Goal: Task Accomplishment & Management: Use online tool/utility

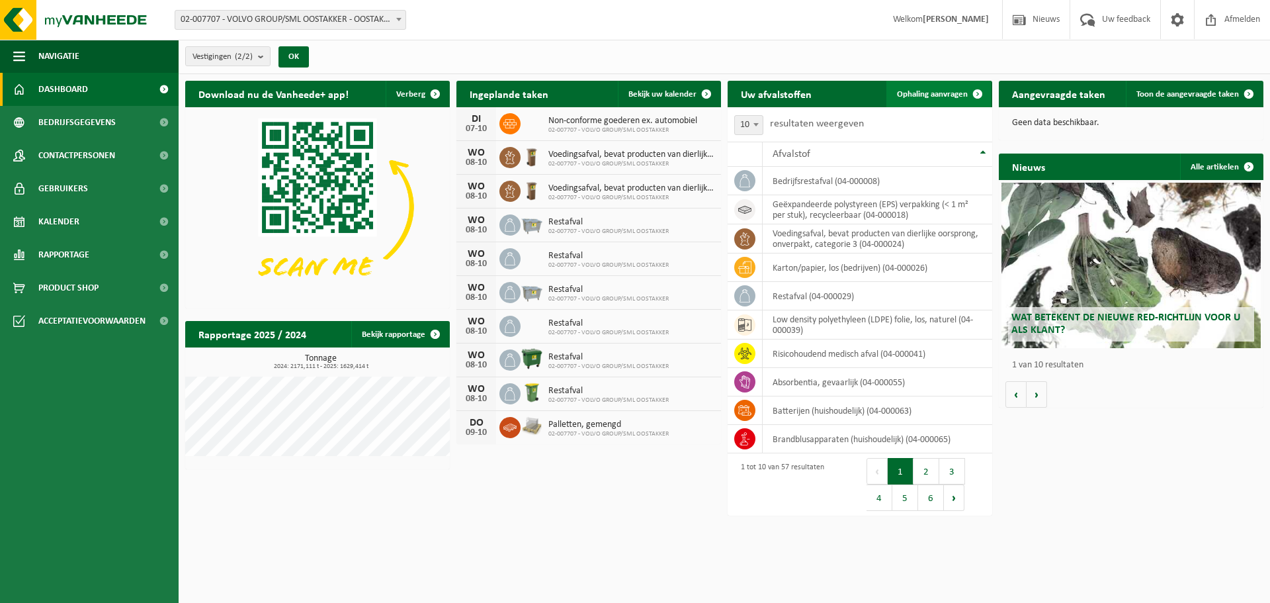
click at [925, 96] on span "Ophaling aanvragen" at bounding box center [932, 94] width 71 height 9
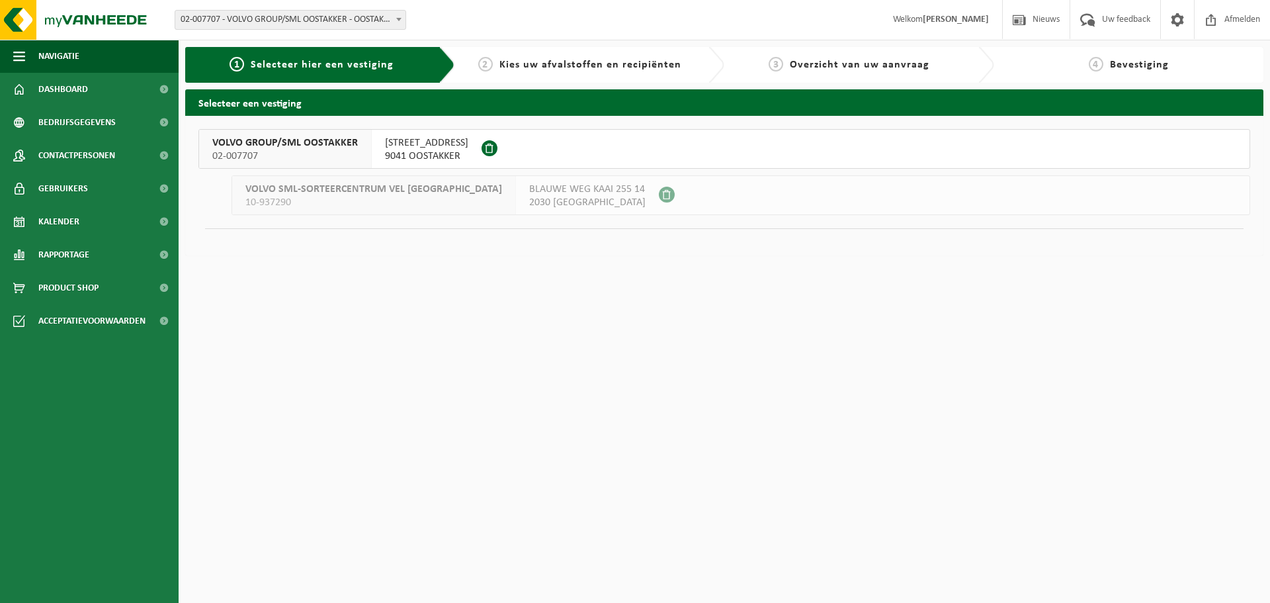
click at [284, 149] on span "02-007707" at bounding box center [285, 155] width 146 height 13
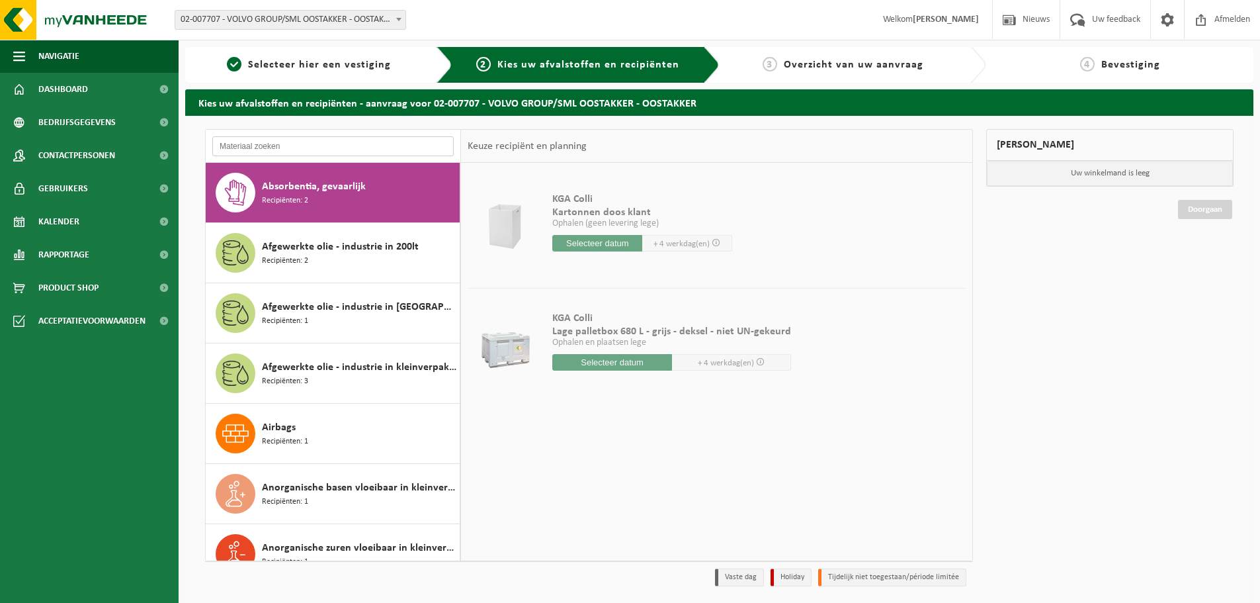
click at [278, 149] on input "text" at bounding box center [332, 146] width 241 height 20
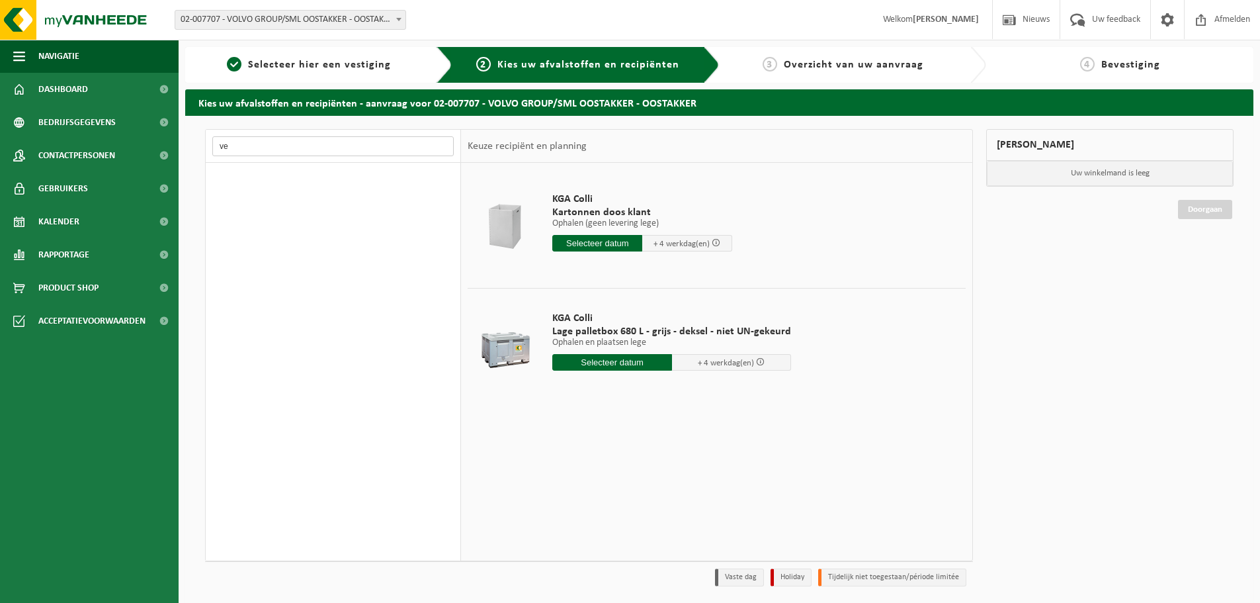
type input "v"
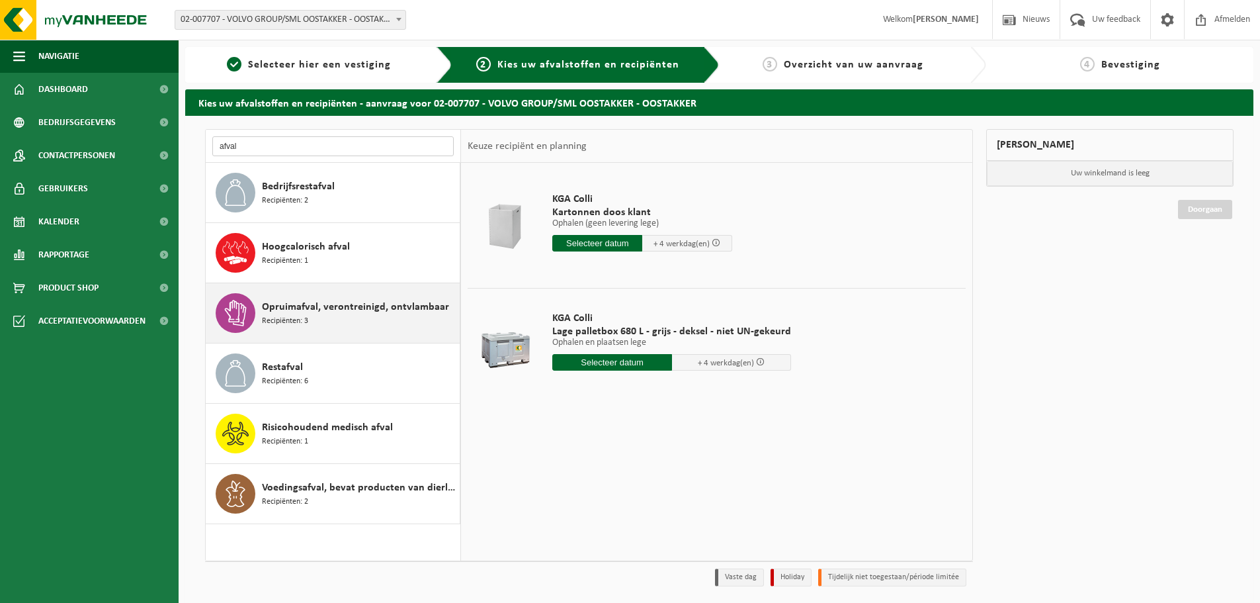
type input "afval"
click at [266, 312] on span "Opruimafval, verontreinigd, ontvlambaar" at bounding box center [355, 307] width 187 height 16
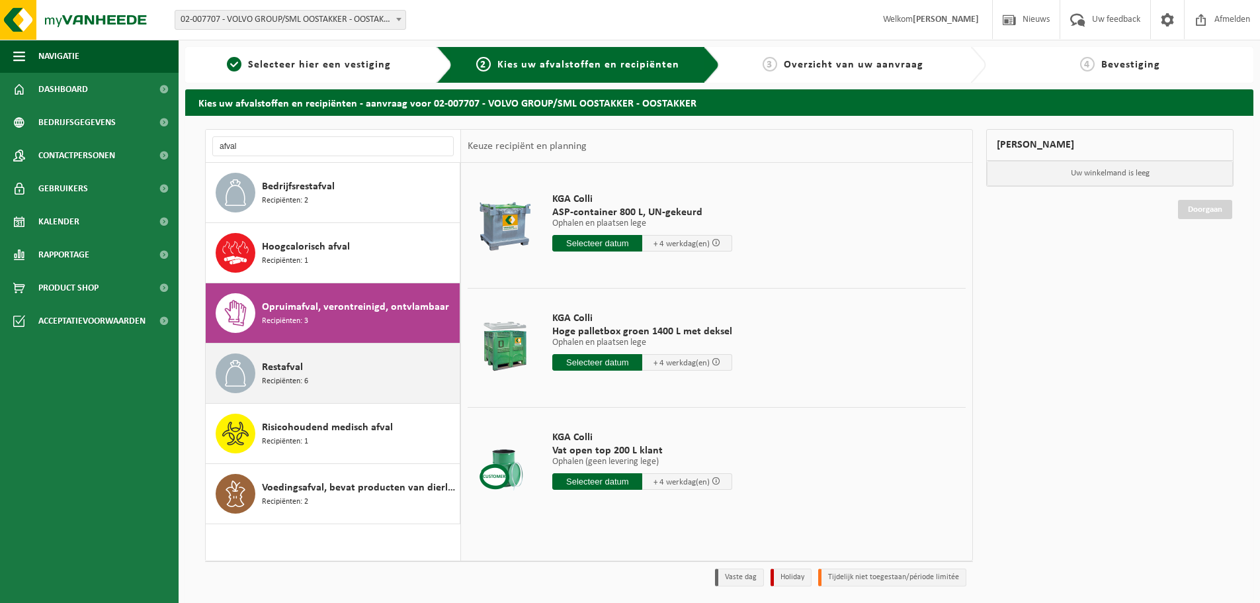
click at [302, 375] on span "Recipiënten: 6" at bounding box center [285, 381] width 46 height 13
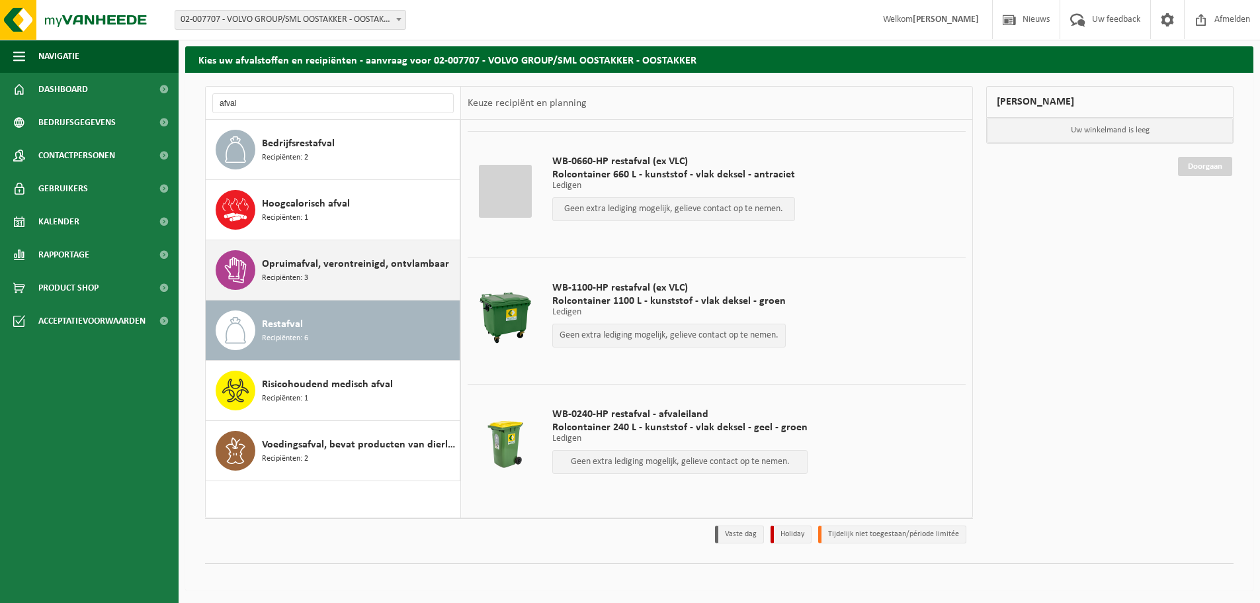
scroll to position [44, 0]
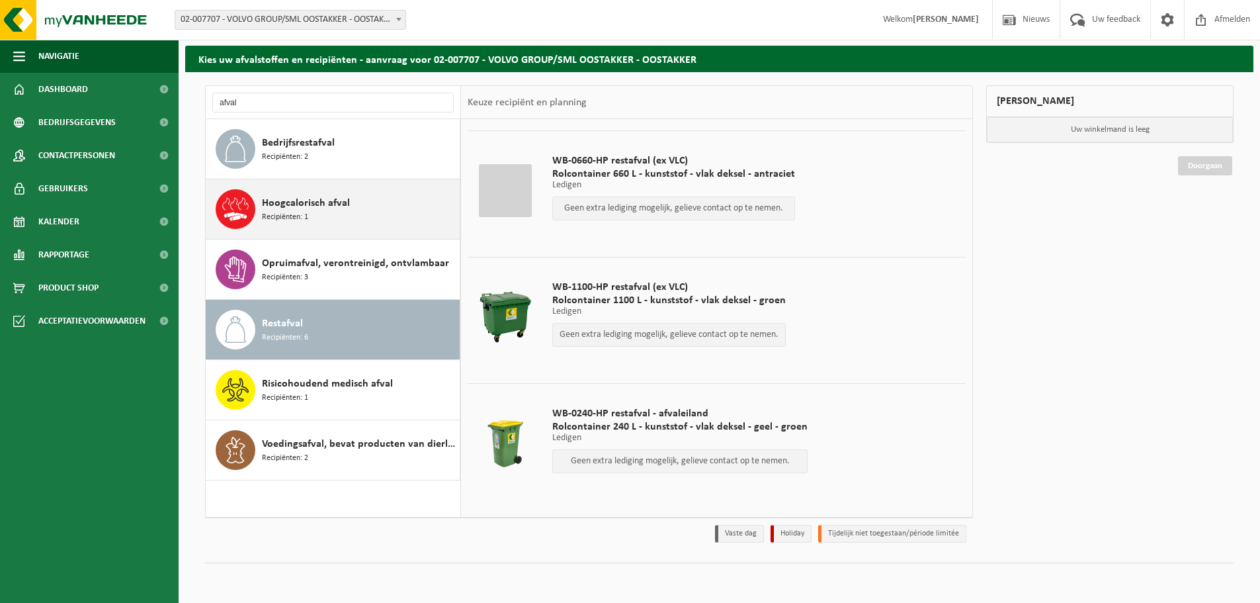
click at [290, 196] on span "Hoogcalorisch afval" at bounding box center [306, 203] width 88 height 16
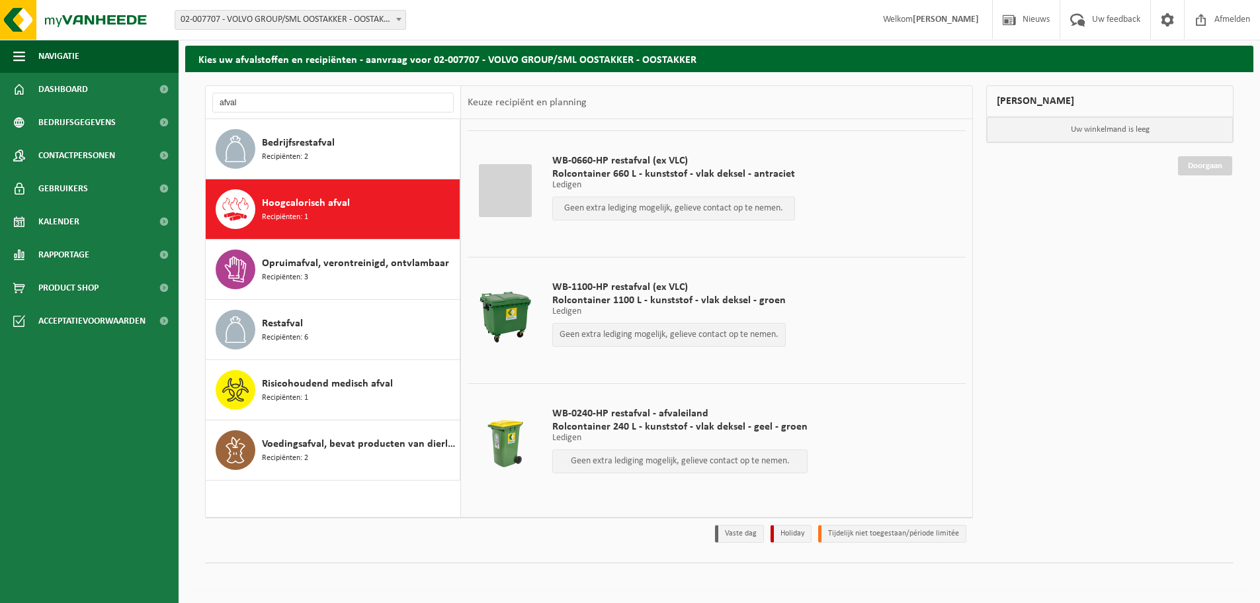
scroll to position [0, 0]
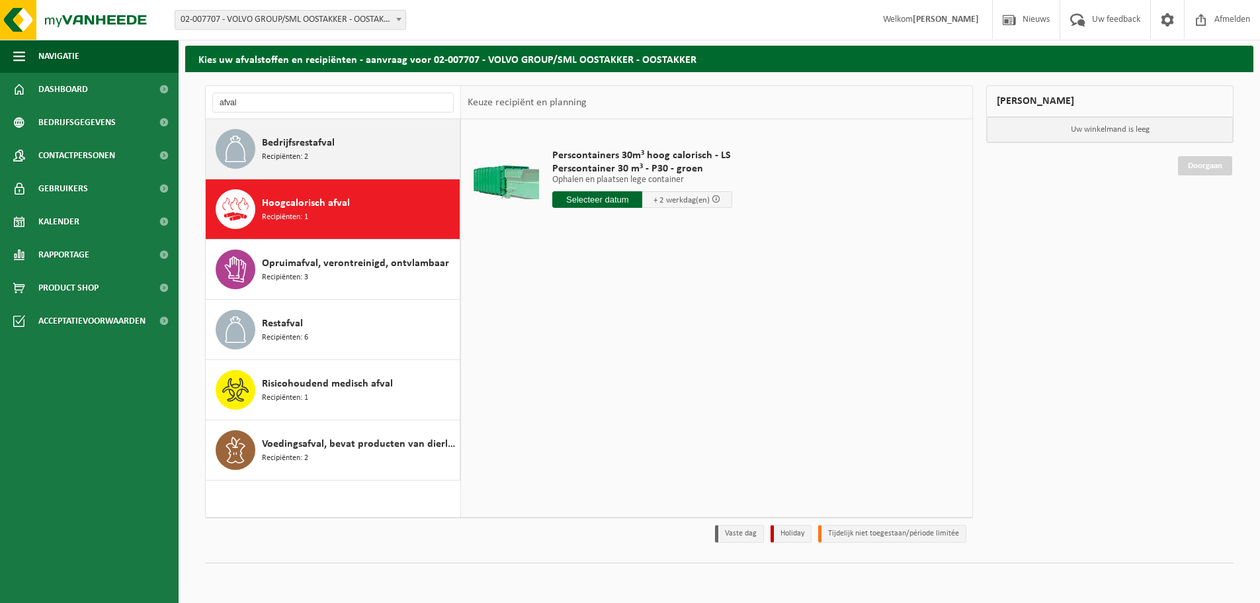
click at [306, 149] on span "Bedrijfsrestafval" at bounding box center [298, 143] width 73 height 16
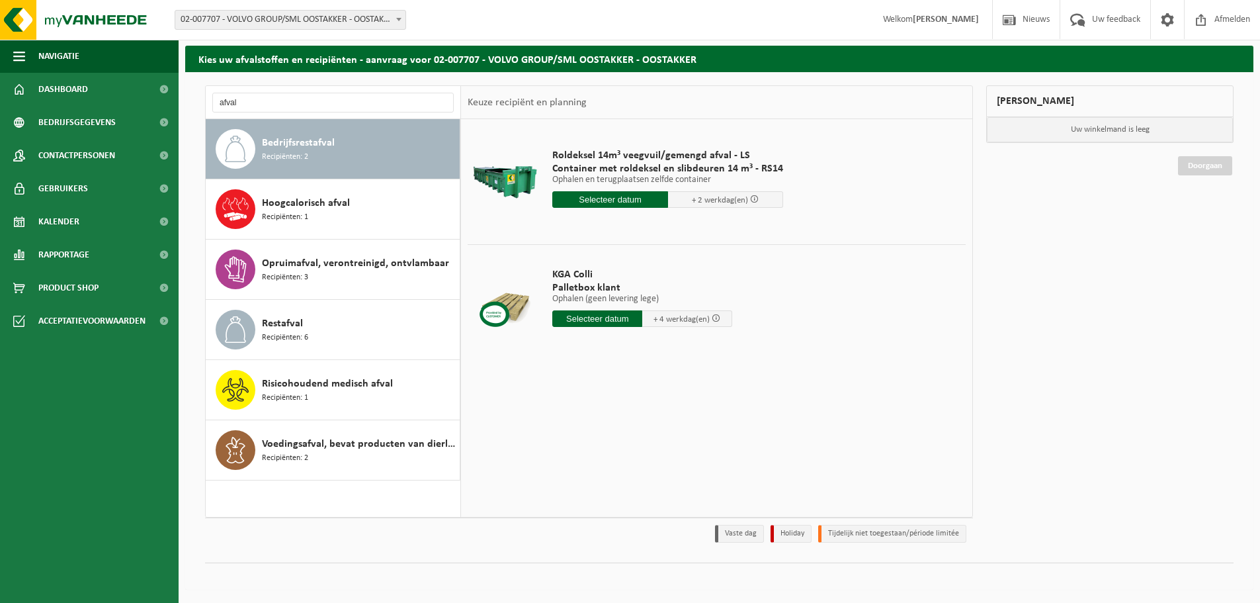
click at [627, 204] on input "text" at bounding box center [610, 199] width 116 height 17
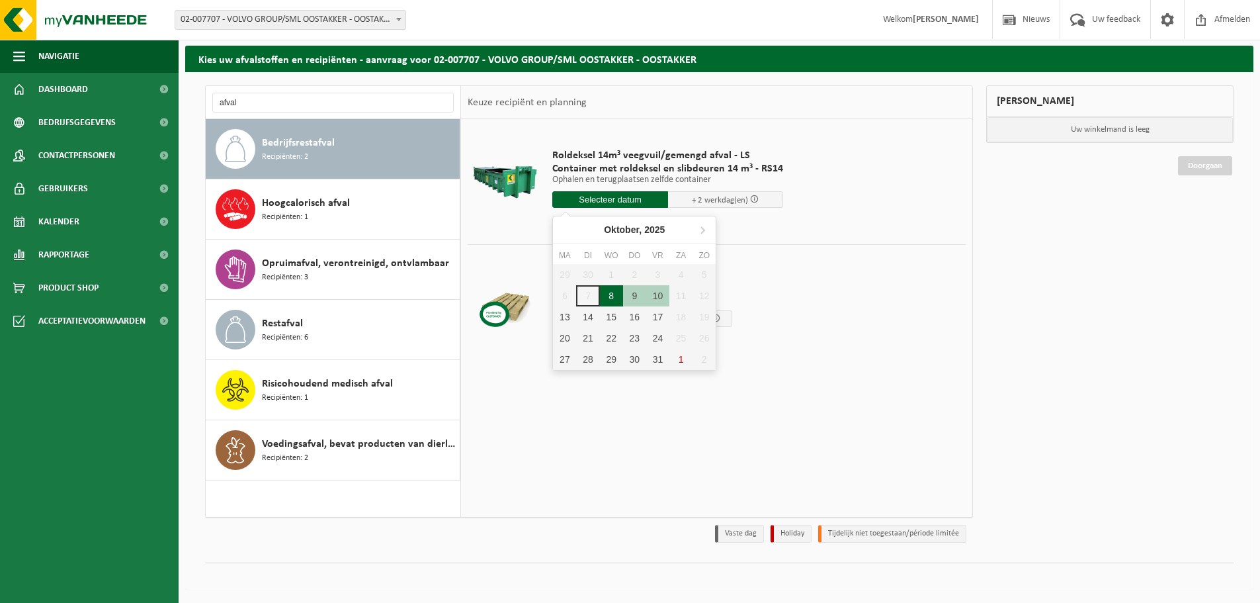
click at [614, 298] on div "8" at bounding box center [611, 295] width 23 height 21
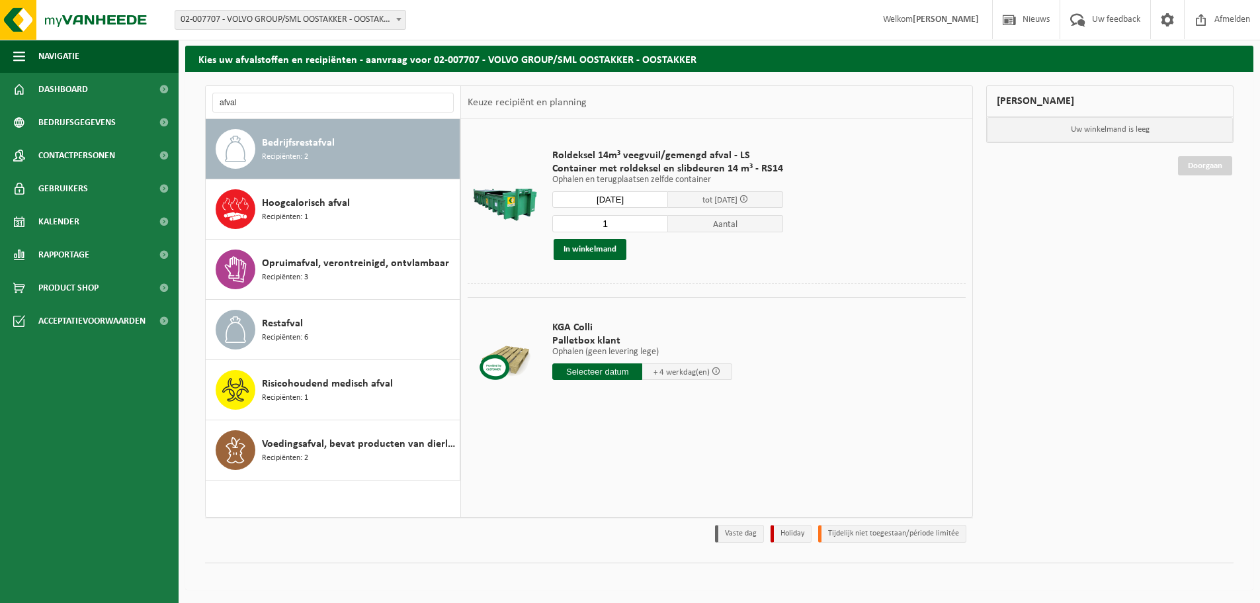
type input "Van 2025-10-08"
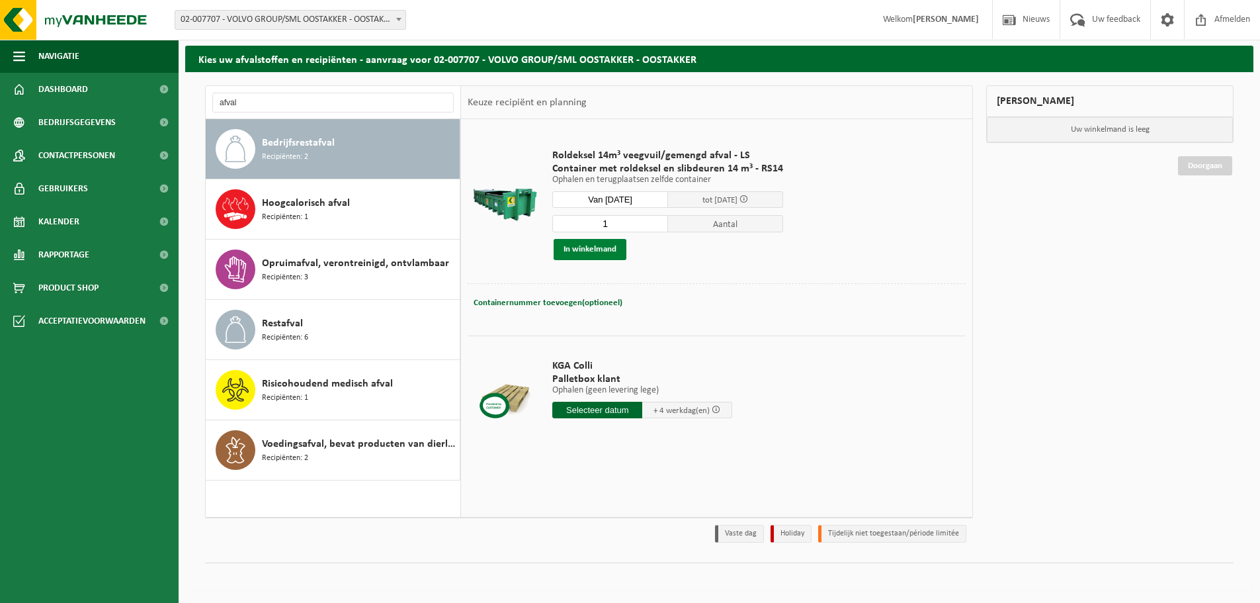
click at [603, 245] on button "In winkelmand" at bounding box center [590, 249] width 73 height 21
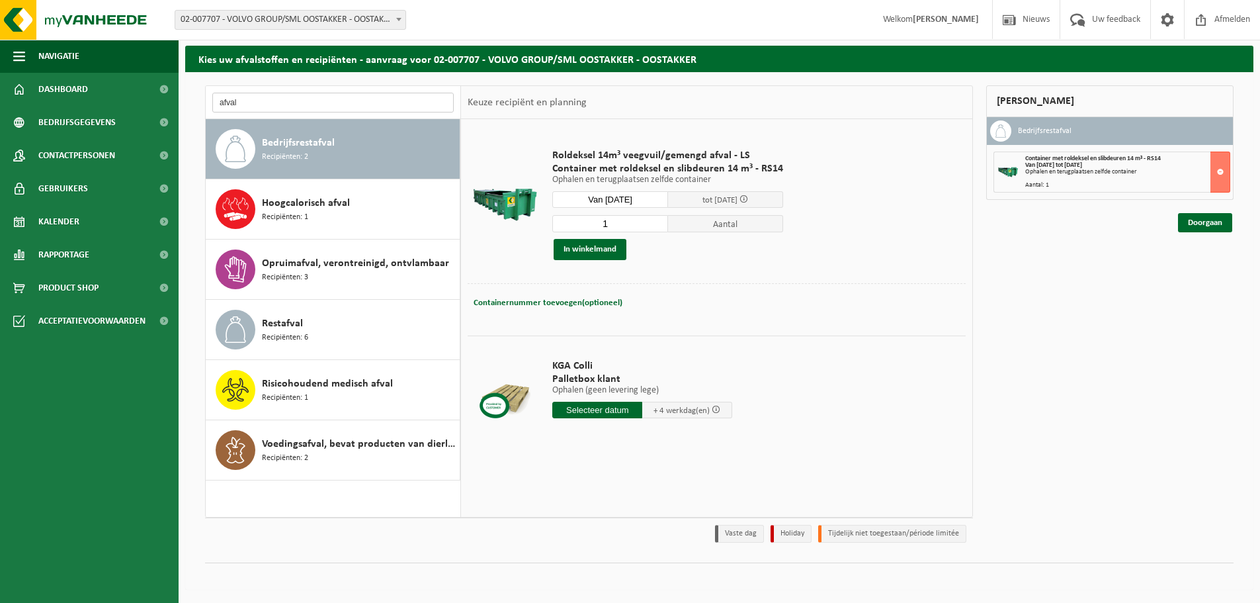
click at [321, 101] on input "afval" at bounding box center [332, 103] width 241 height 20
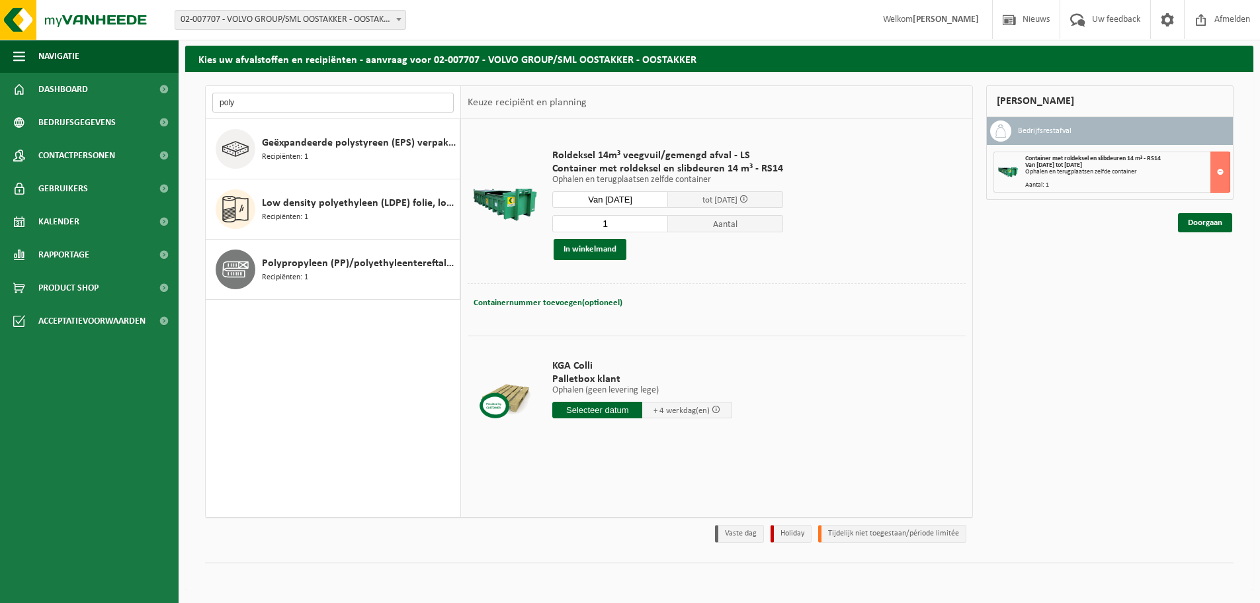
type input "poly"
click at [326, 222] on div "Low density polyethyleen (LDPE) folie, los, naturel Recipiënten: 1" at bounding box center [359, 209] width 194 height 40
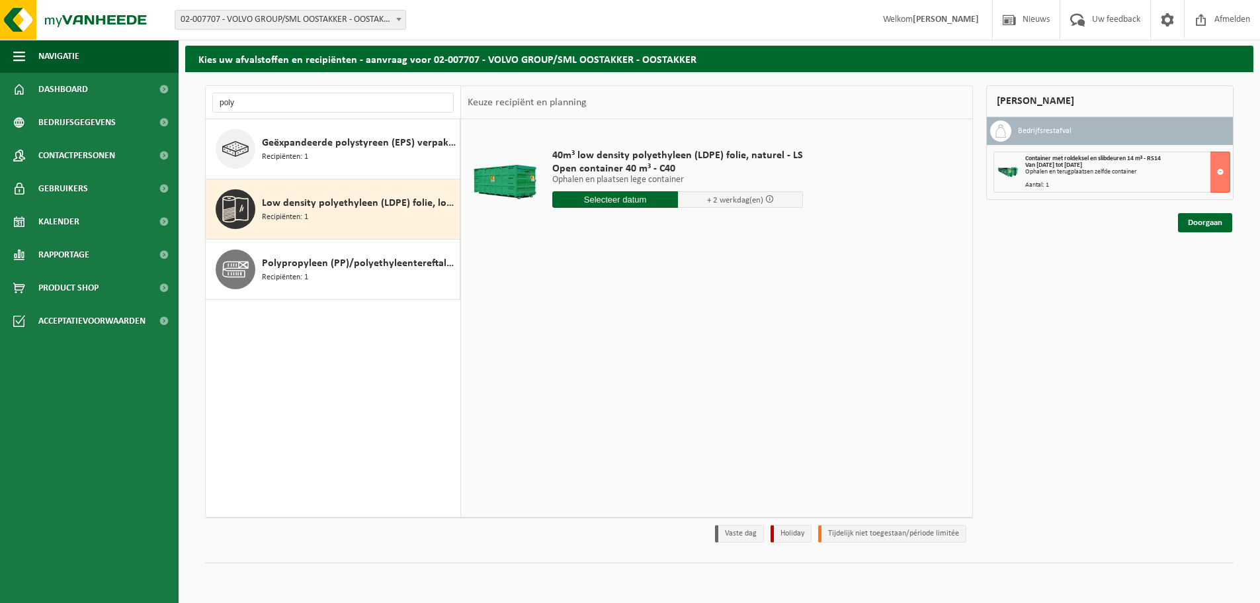
click at [577, 212] on div "40m³ low density polyethyleen (LDPE) folie, naturel - LS Open container 40 m³ -…" at bounding box center [678, 182] width 264 height 92
click at [581, 204] on input "text" at bounding box center [615, 199] width 126 height 17
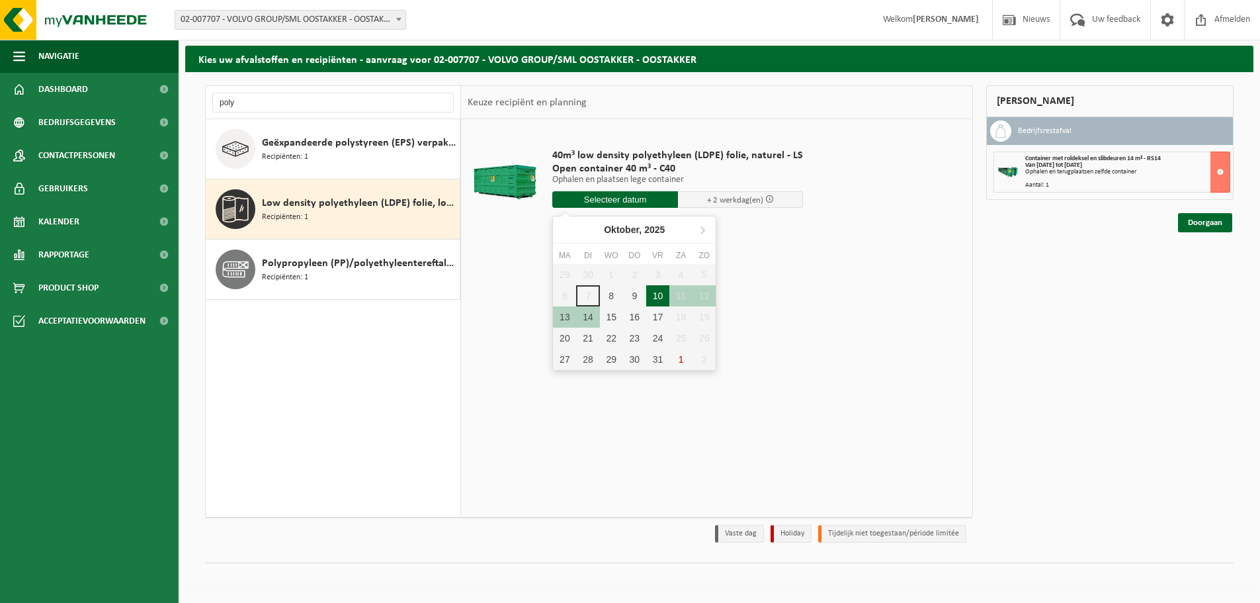
click at [656, 301] on div "10" at bounding box center [657, 295] width 23 height 21
type input "Van 2025-10-10"
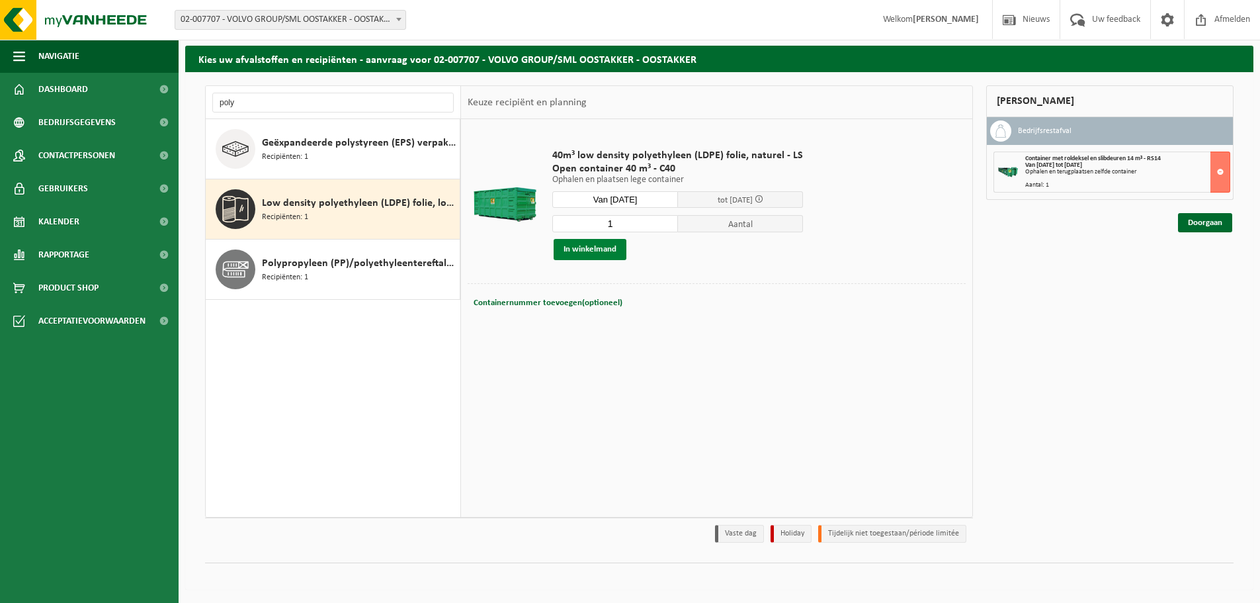
click at [599, 247] on button "In winkelmand" at bounding box center [590, 249] width 73 height 21
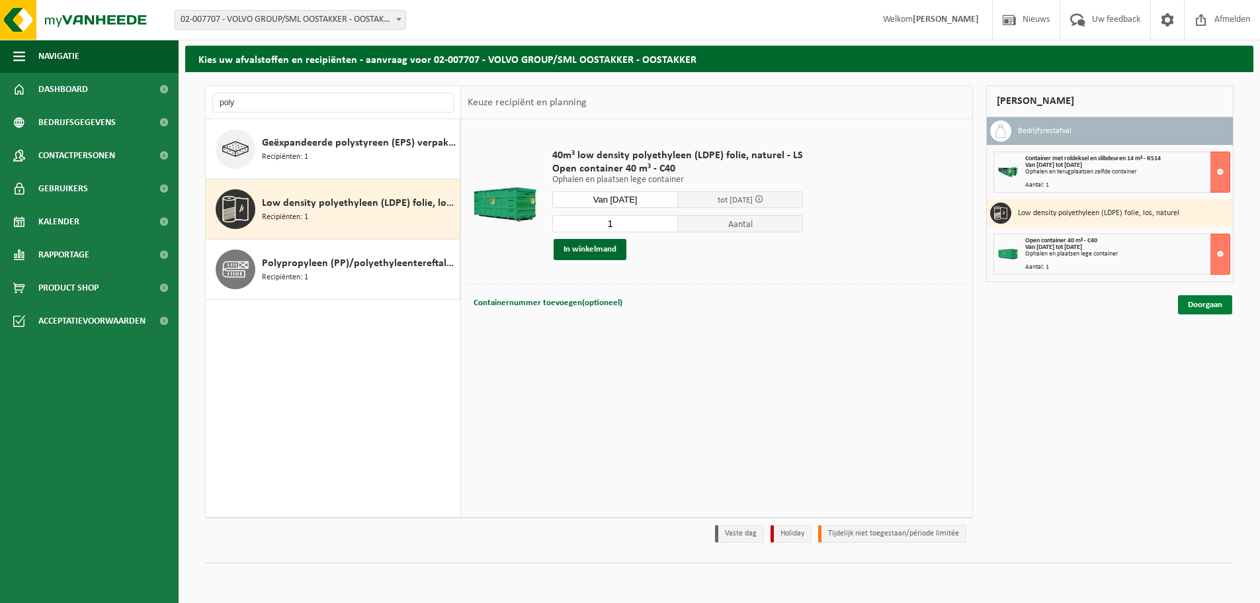
click at [1217, 309] on link "Doorgaan" at bounding box center [1205, 304] width 54 height 19
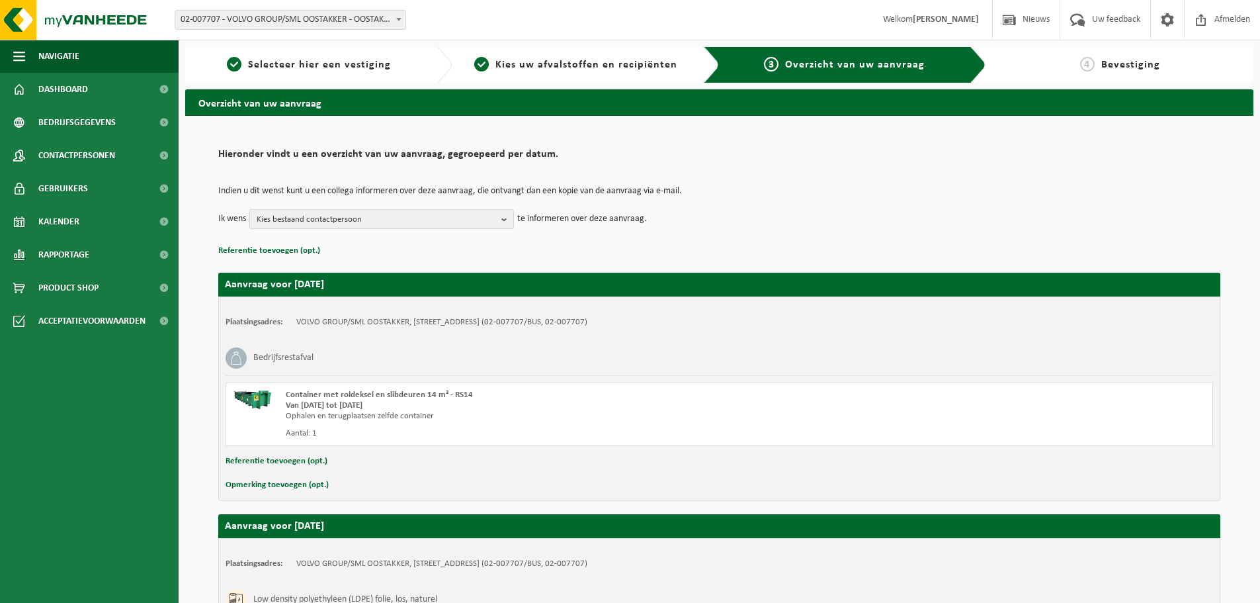
click at [511, 221] on b "button" at bounding box center [507, 219] width 12 height 19
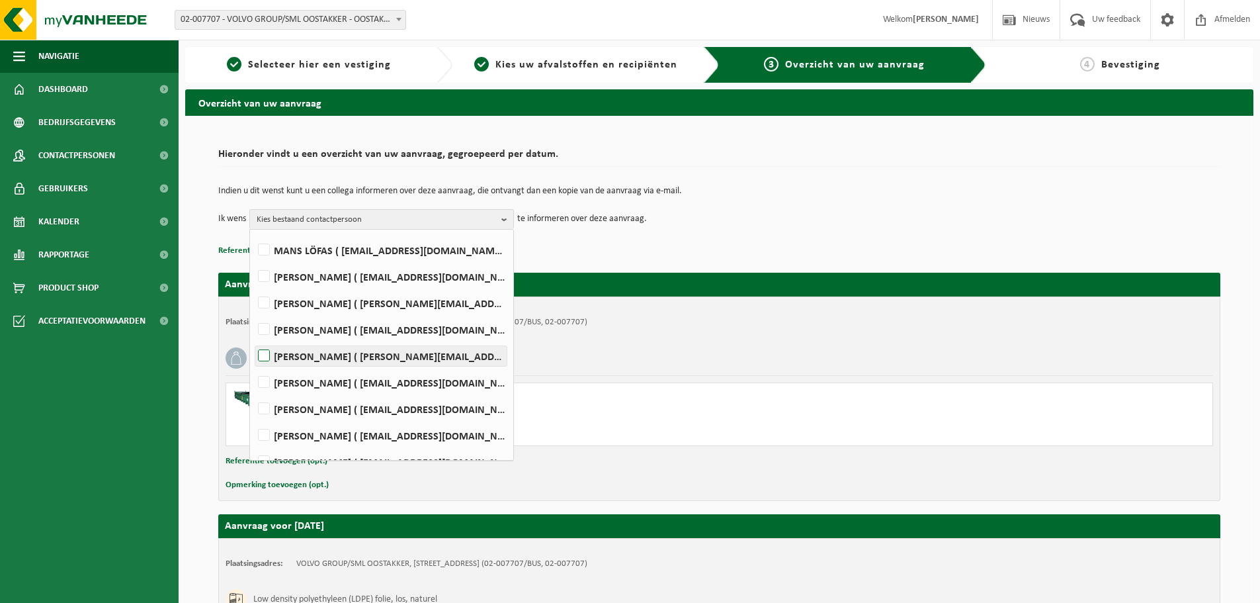
scroll to position [331, 0]
click at [308, 328] on label "Wout Muylaert ( wout.muylaert@volvo.com )" at bounding box center [380, 331] width 251 height 20
click at [253, 315] on input "Wout Muylaert ( wout.muylaert@volvo.com )" at bounding box center [253, 314] width 1 height 1
checkbox input "true"
click at [800, 216] on td "Ik wens Wout Muylaert Alles selecteren Alles deselecteren NICO ANTHUENIS ( nico…" at bounding box center [719, 219] width 1002 height 20
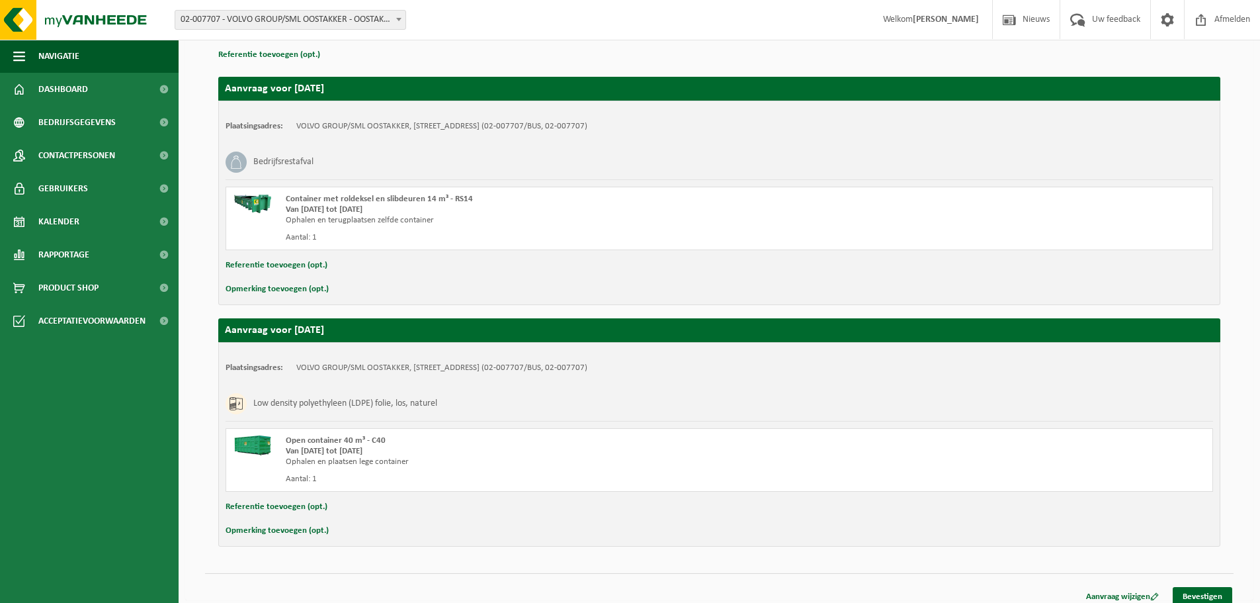
scroll to position [206, 0]
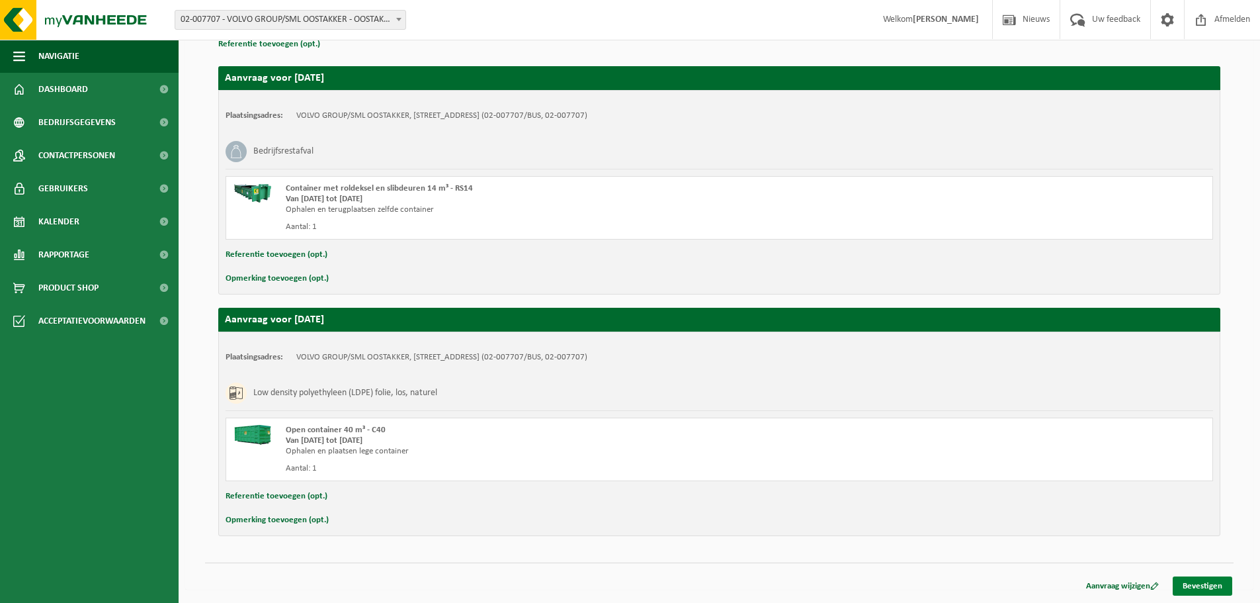
click at [1199, 582] on link "Bevestigen" at bounding box center [1203, 585] width 60 height 19
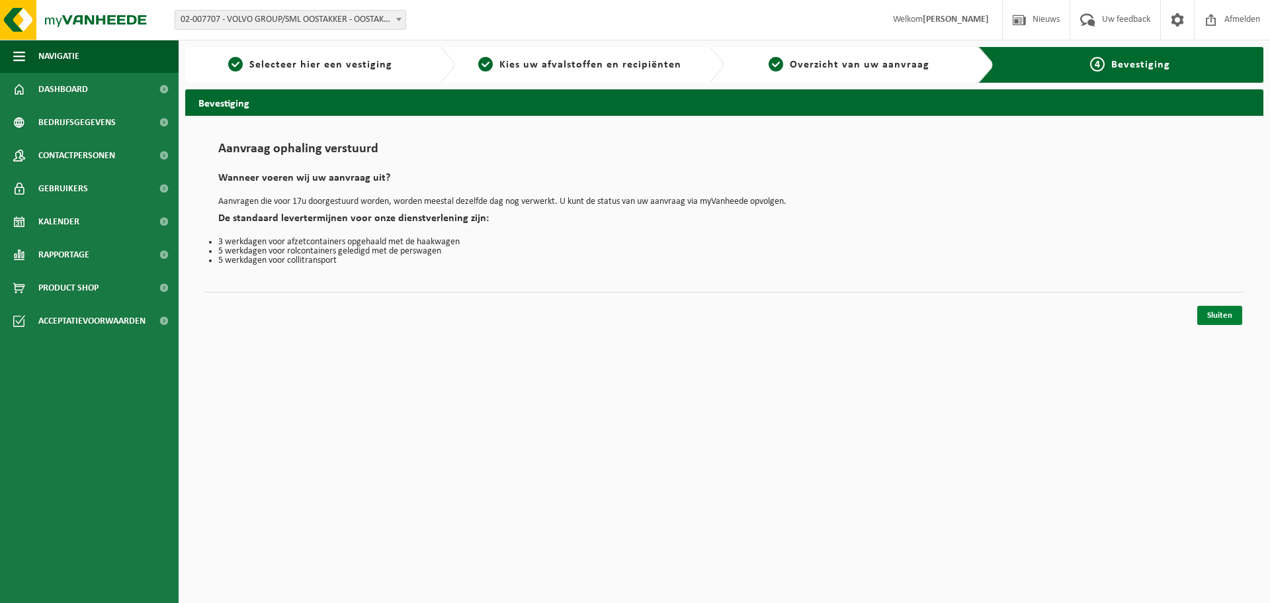
click at [1224, 316] on link "Sluiten" at bounding box center [1219, 315] width 45 height 19
